Goal: Information Seeking & Learning: Learn about a topic

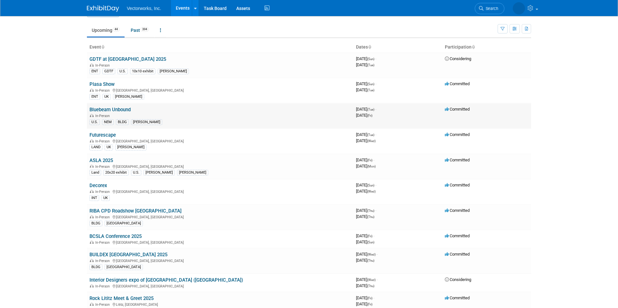
scroll to position [38, 0]
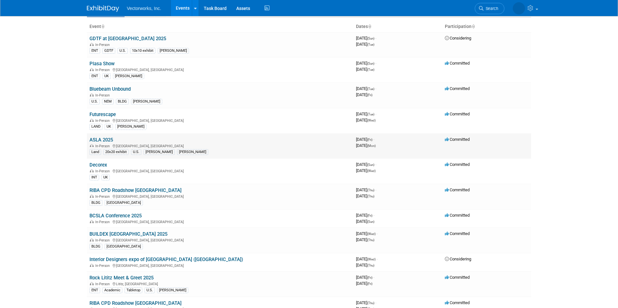
click at [114, 140] on td "ASLA 2025 In-Person [GEOGRAPHIC_DATA], [GEOGRAPHIC_DATA] Land 20x20 exhibit U.S…" at bounding box center [220, 146] width 266 height 25
click at [107, 140] on link "ASLA 2025" at bounding box center [100, 140] width 23 height 6
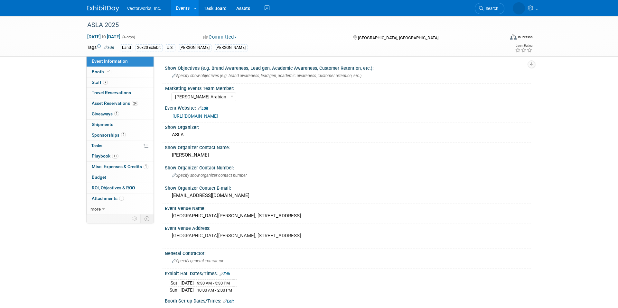
select select "Tania Arabian"
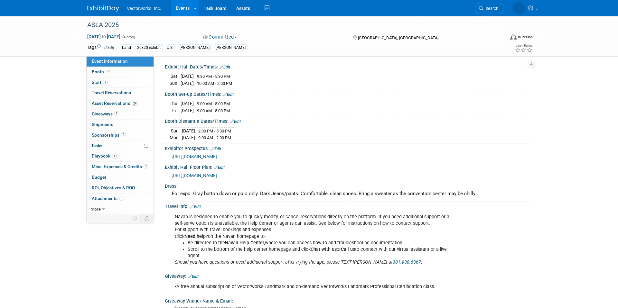
scroll to position [182, 0]
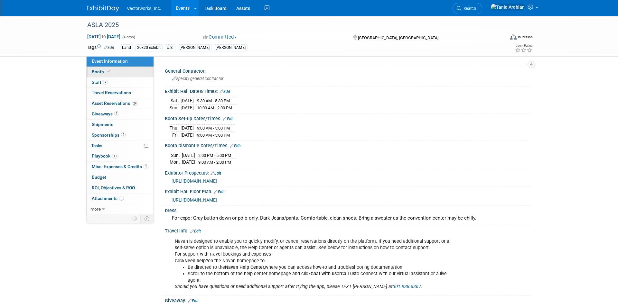
click at [108, 76] on link "Booth" at bounding box center [120, 72] width 67 height 10
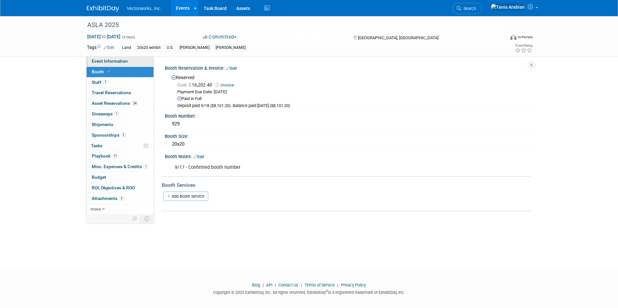
click at [120, 60] on span "Event Information" at bounding box center [110, 61] width 36 height 5
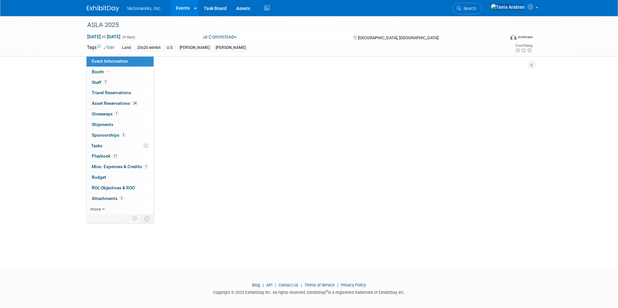
select select "Tania Arabian"
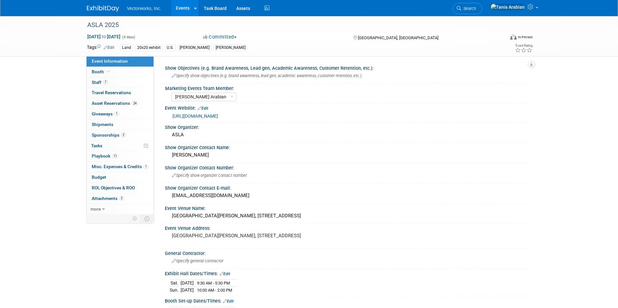
click at [179, 8] on link "Events" at bounding box center [182, 8] width 23 height 16
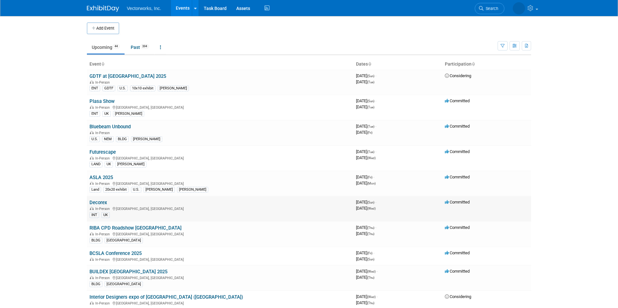
click at [101, 203] on link "Decorex" at bounding box center [98, 203] width 18 height 6
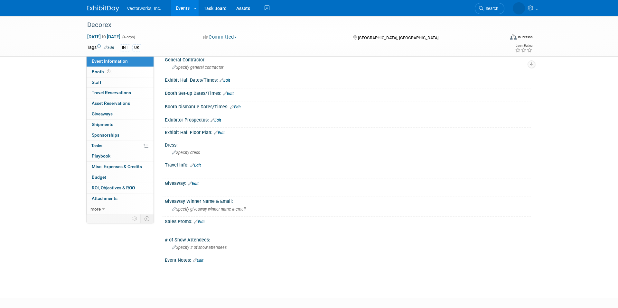
scroll to position [221, 0]
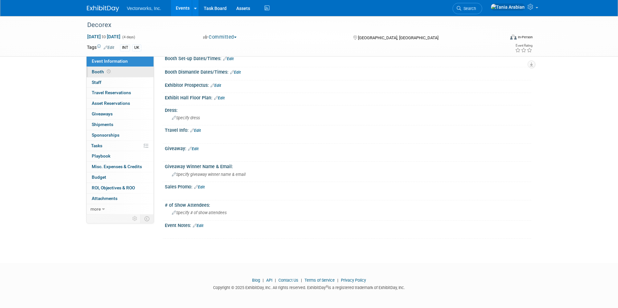
click at [101, 71] on span "Booth" at bounding box center [102, 71] width 20 height 5
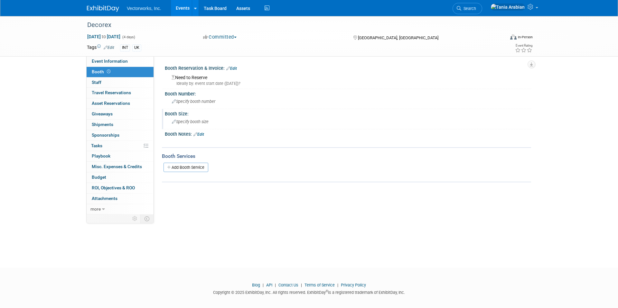
scroll to position [5, 0]
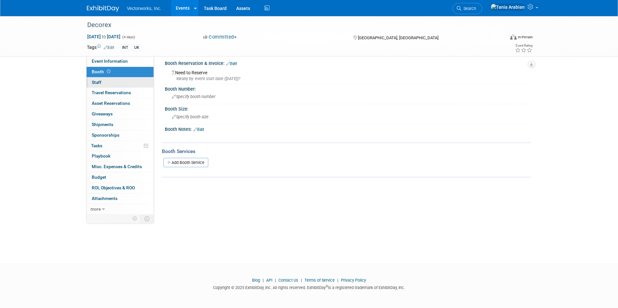
click at [94, 86] on link "0 Staff 0" at bounding box center [120, 83] width 67 height 10
